Goal: Information Seeking & Learning: Learn about a topic

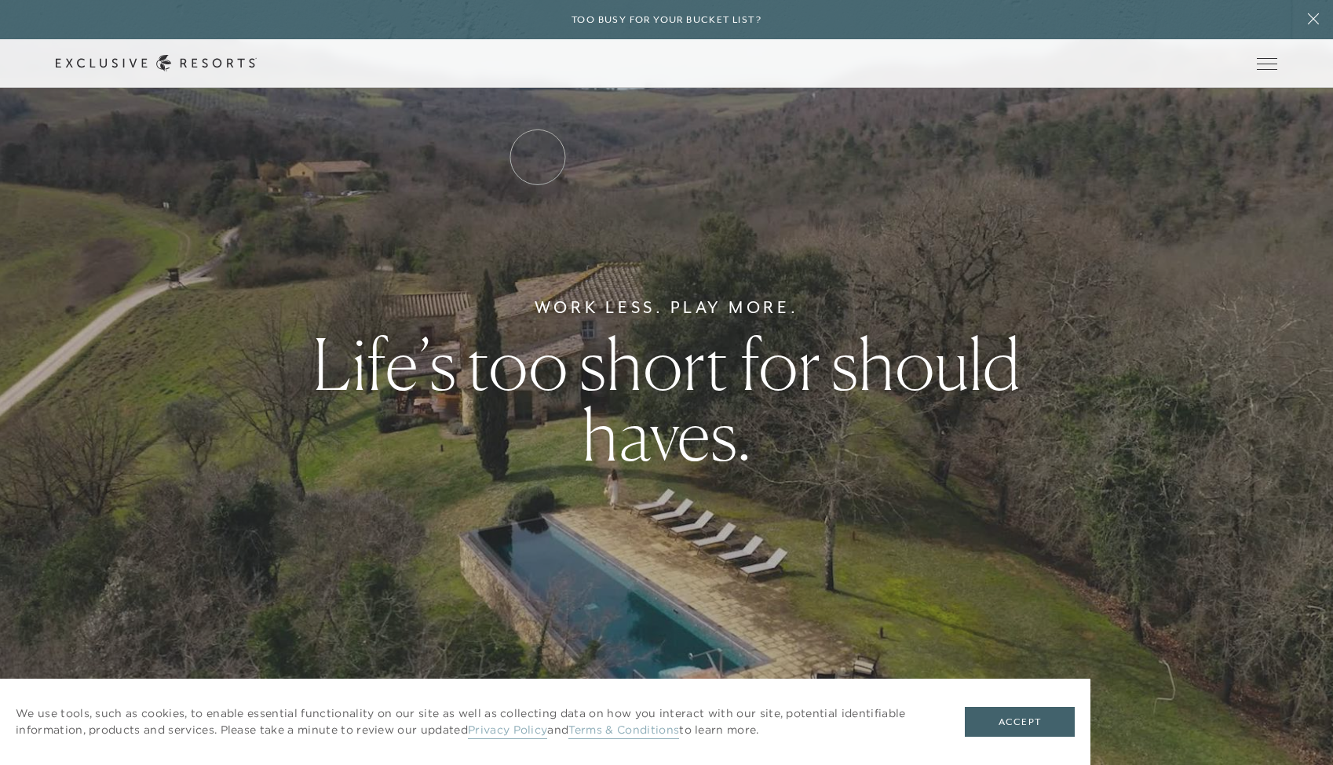
click at [0, 0] on link "Residence Collection" at bounding box center [0, 0] width 0 height 0
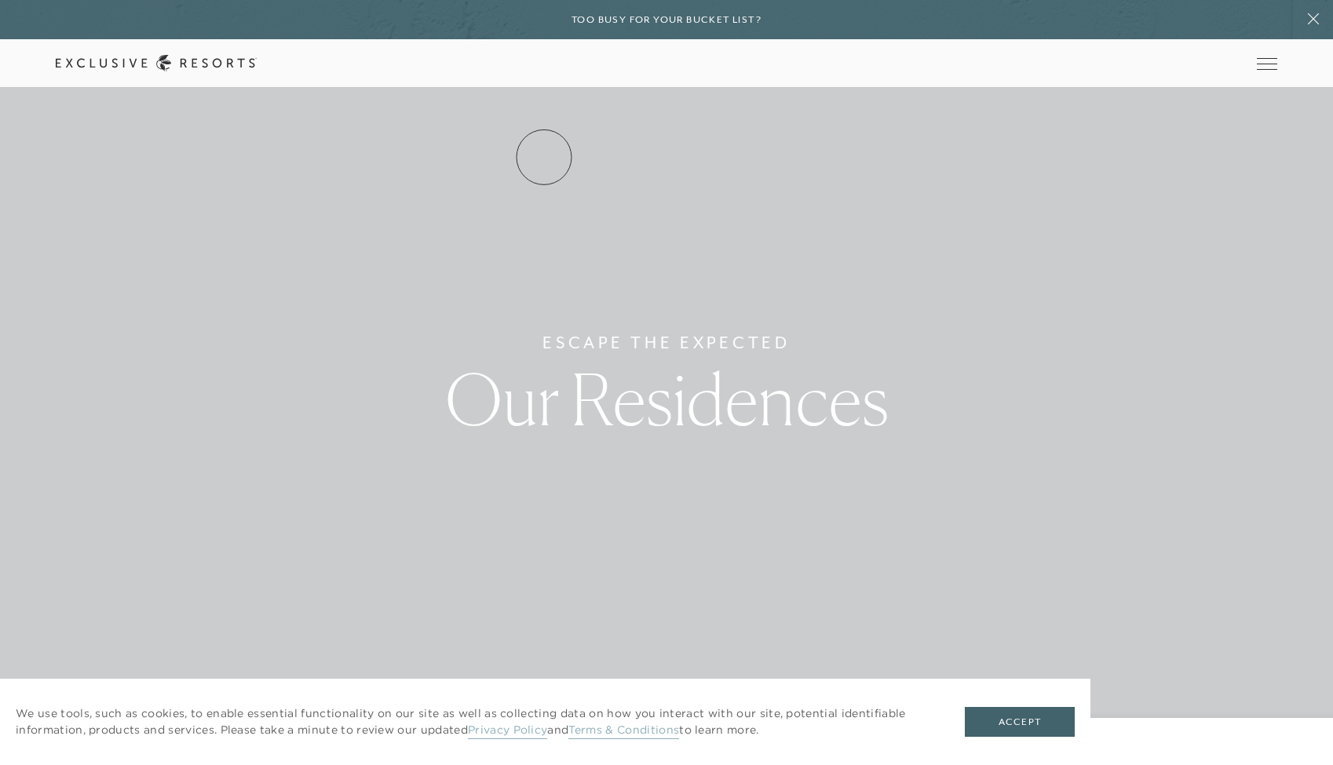
click at [0, 0] on link "Residence Collection" at bounding box center [0, 0] width 0 height 0
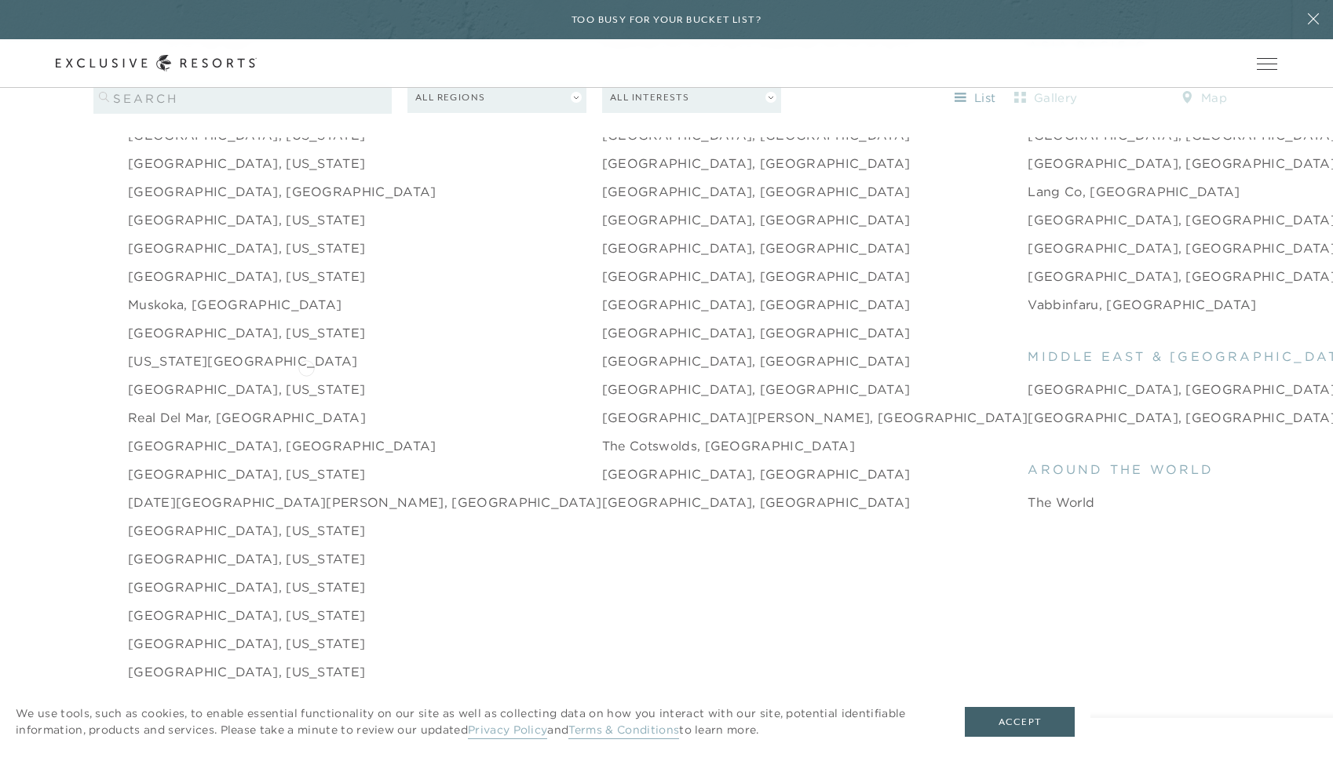
scroll to position [2330, 0]
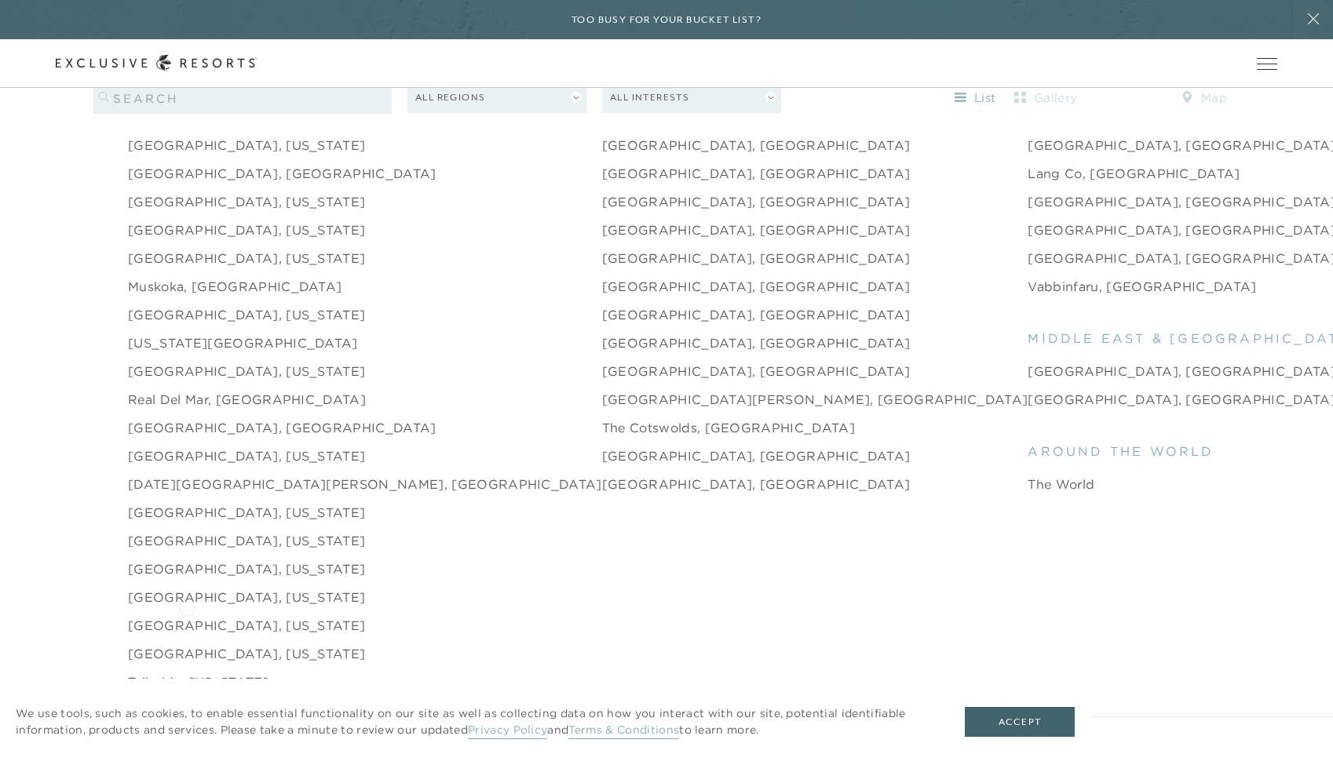
click at [187, 616] on link "[GEOGRAPHIC_DATA], [US_STATE]" at bounding box center [246, 625] width 237 height 19
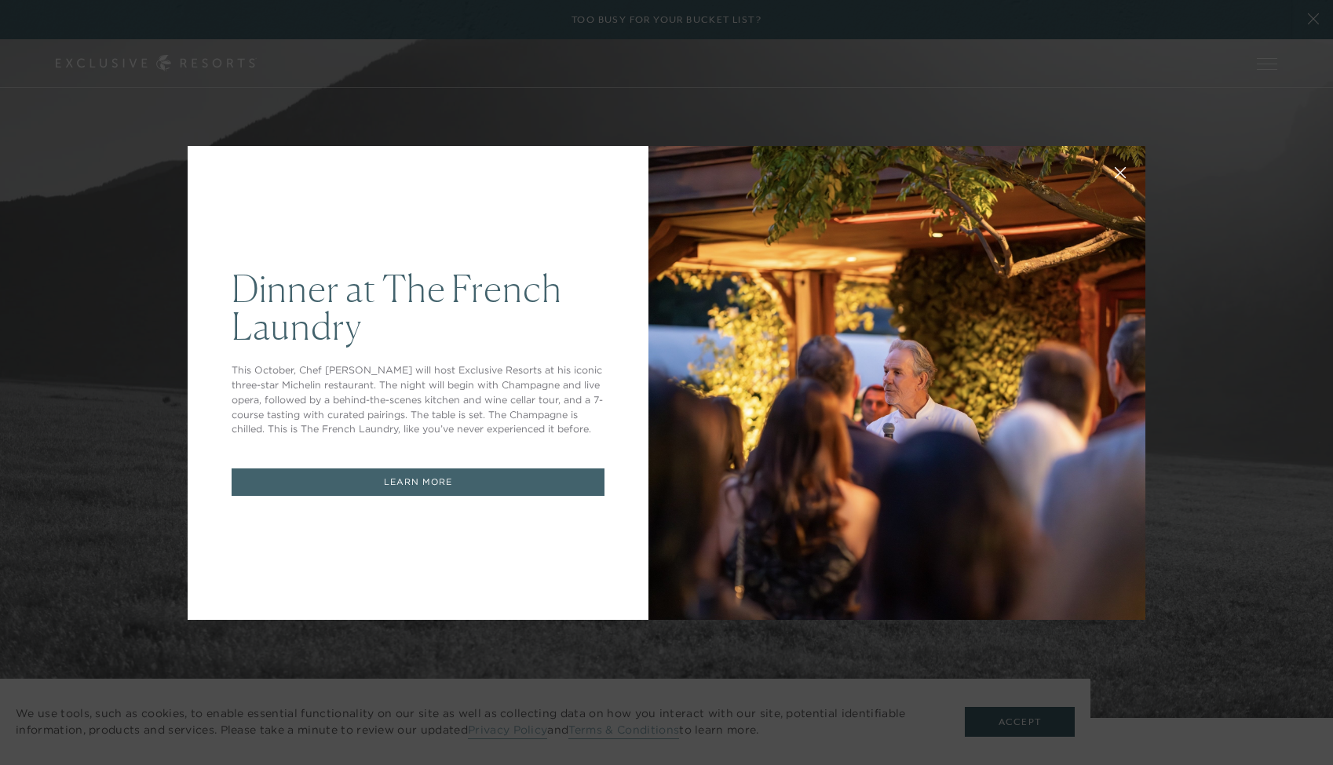
click at [698, 164] on div at bounding box center [896, 383] width 497 height 474
click at [948, 57] on div "Dinner at The [GEOGRAPHIC_DATA] This October, Chef [PERSON_NAME] will host Excl…" at bounding box center [666, 382] width 1333 height 765
click at [1124, 167] on icon at bounding box center [1120, 172] width 12 height 12
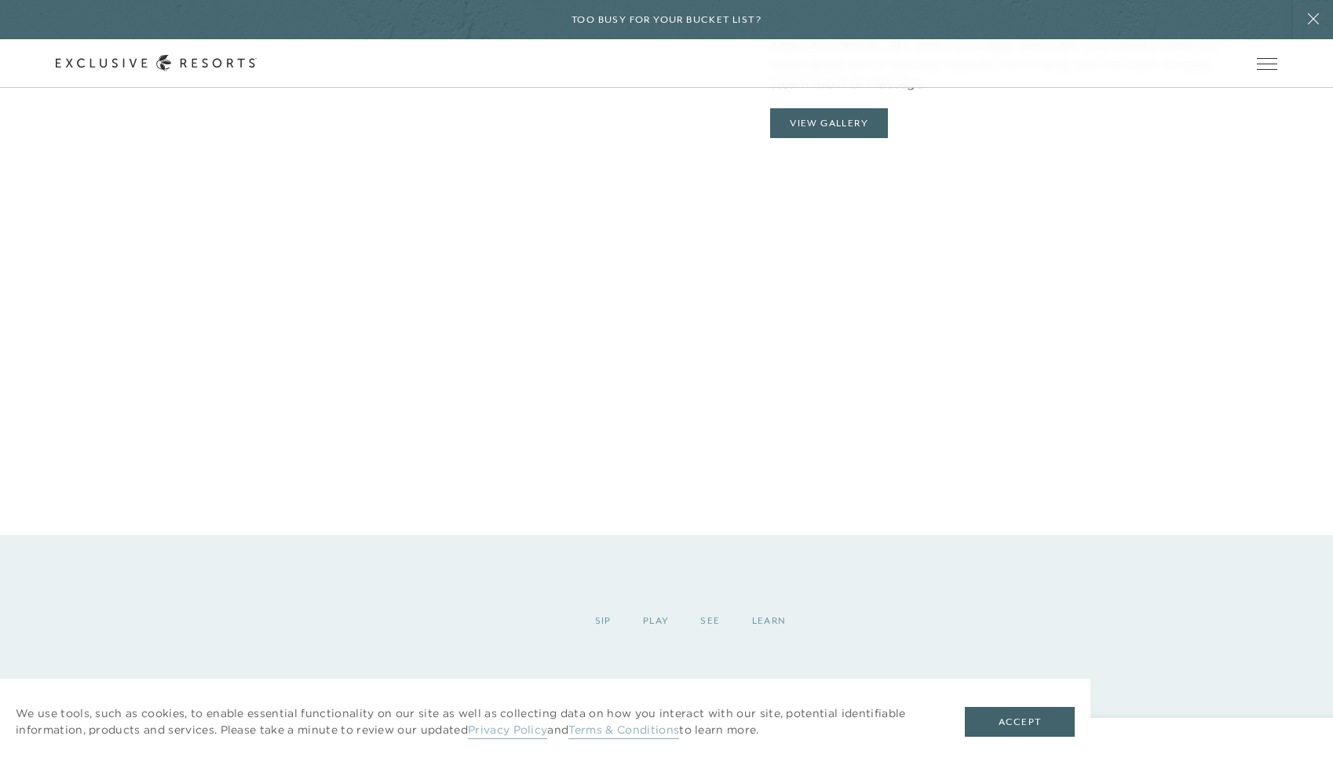
scroll to position [1904, 0]
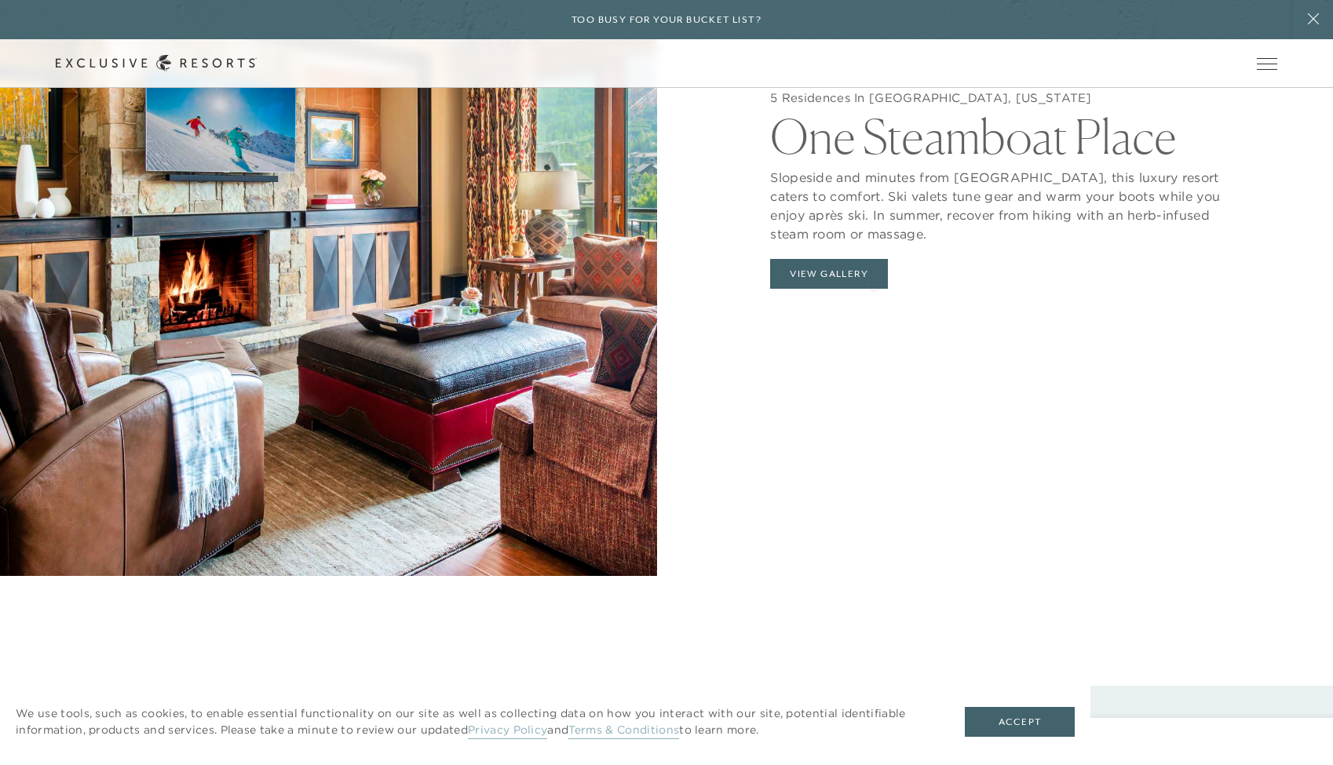
click at [848, 289] on button "View Gallery" at bounding box center [829, 274] width 118 height 30
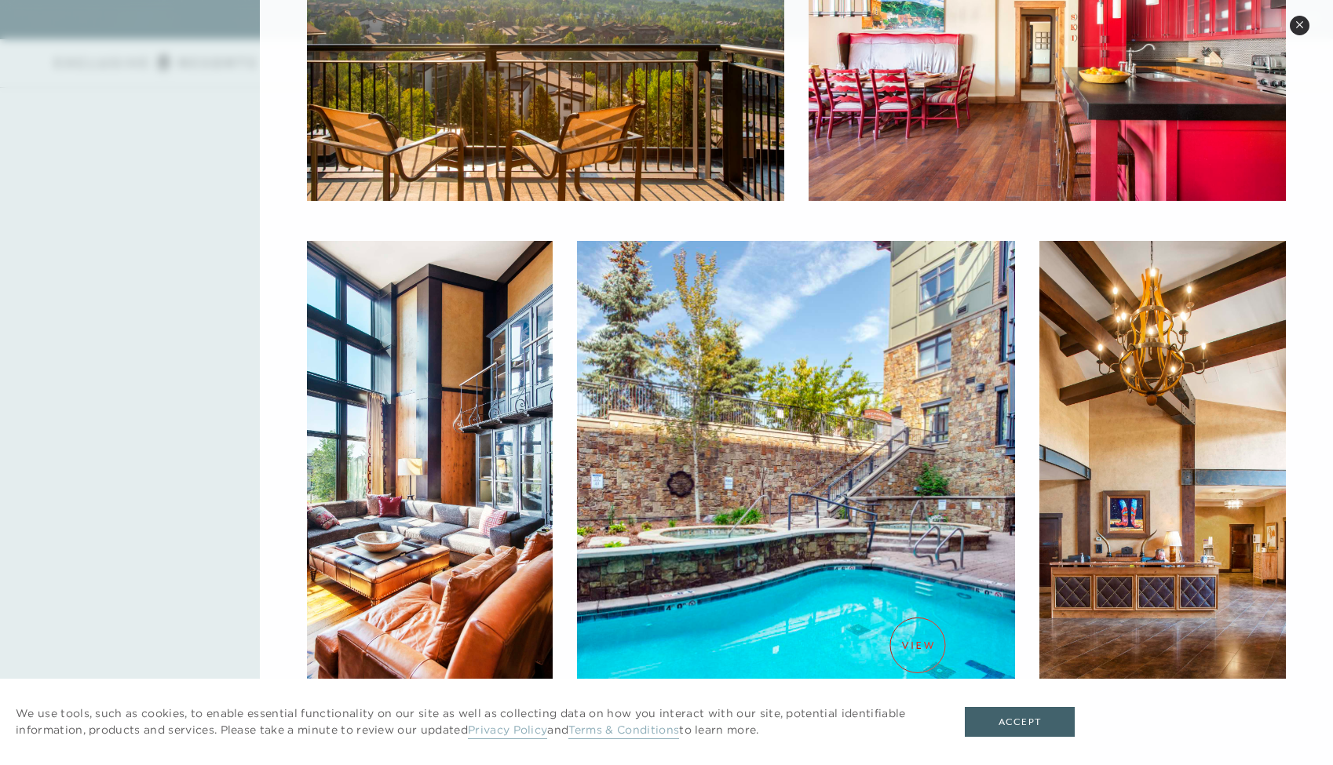
scroll to position [4615, 0]
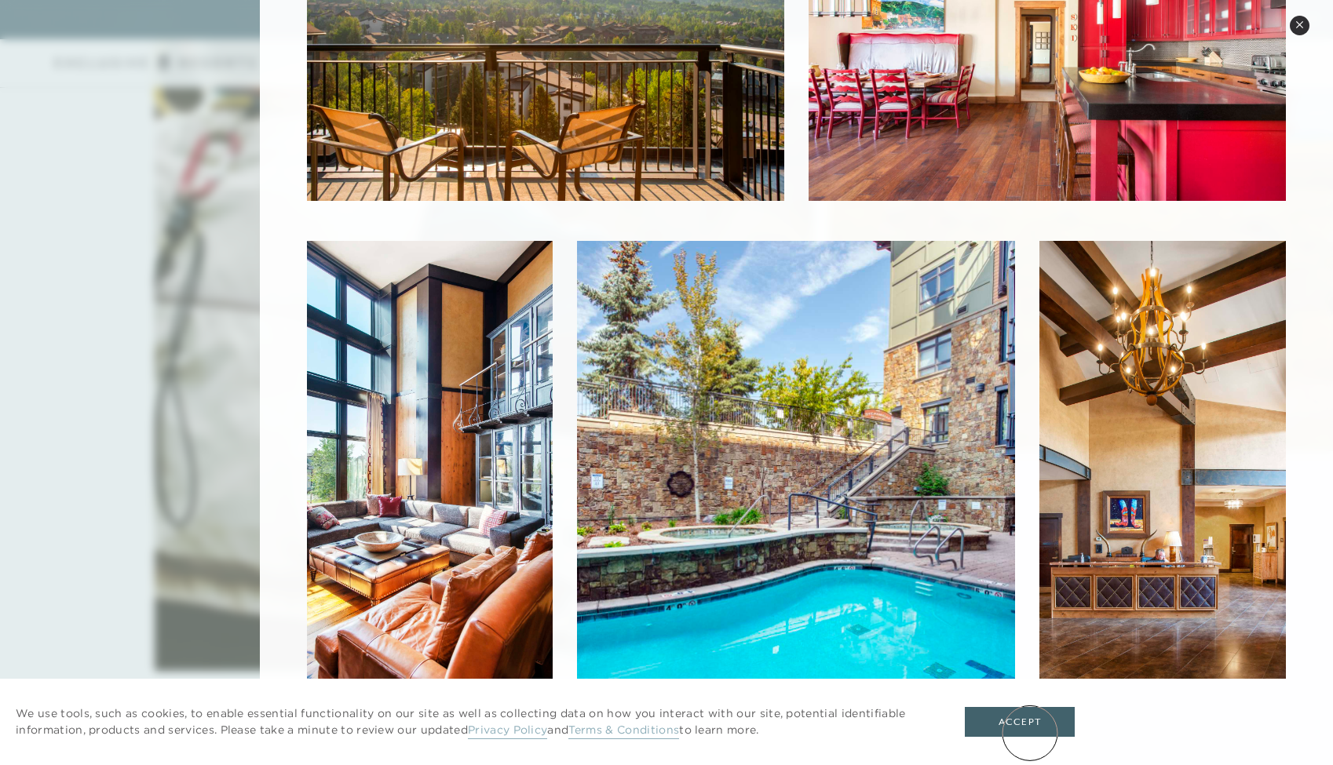
click at [1030, 732] on button "Accept" at bounding box center [1020, 722] width 110 height 30
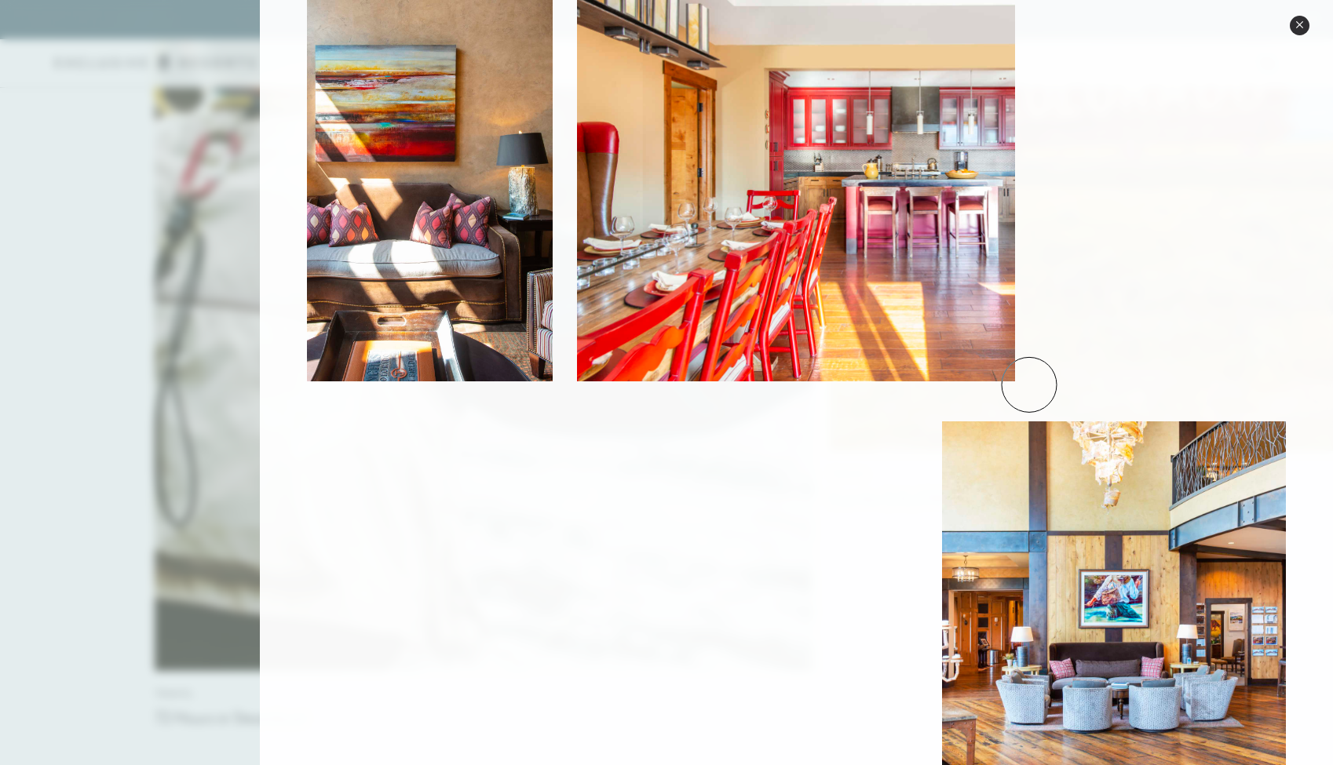
scroll to position [793, 0]
